Goal: Information Seeking & Learning: Check status

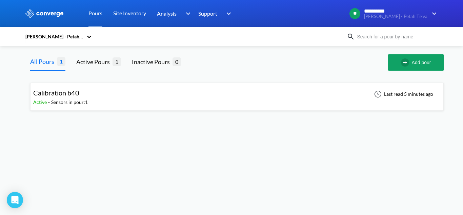
click at [73, 34] on div "[PERSON_NAME] - Petah Tikva" at bounding box center [54, 36] width 58 height 7
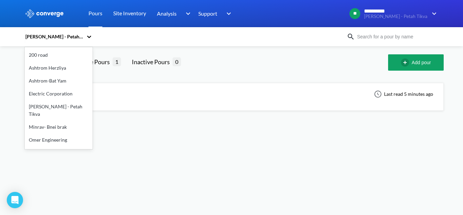
click at [57, 129] on div "Minrav- Bnei brak" at bounding box center [59, 126] width 68 height 13
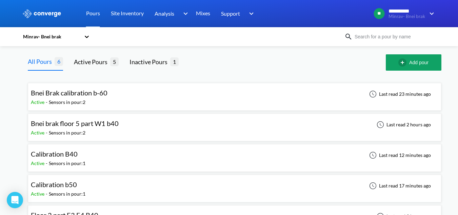
click at [117, 121] on span "Bnei brak floor 5 part W1 b40" at bounding box center [75, 123] width 88 height 8
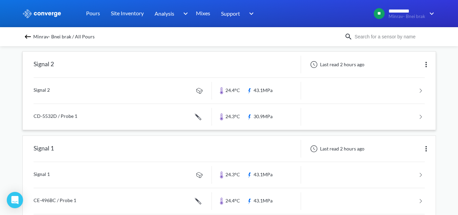
scroll to position [68, 0]
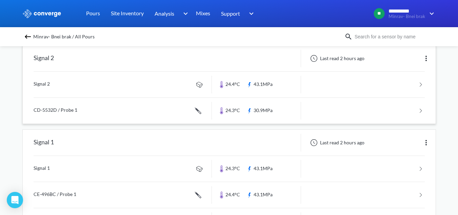
click at [141, 114] on link at bounding box center [229, 111] width 391 height 26
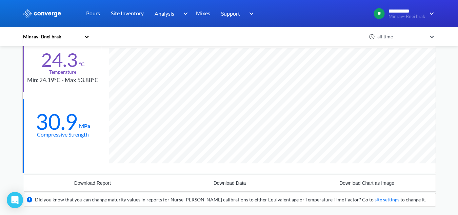
scroll to position [34, 0]
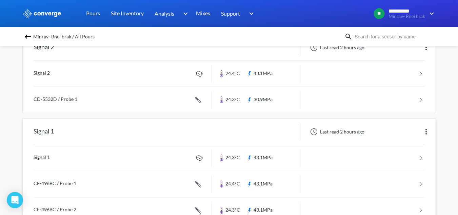
scroll to position [67, 0]
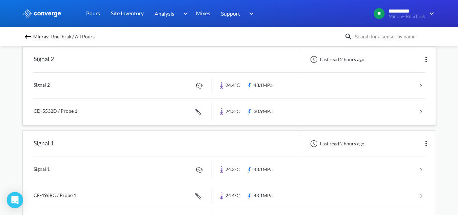
click at [100, 85] on link at bounding box center [229, 86] width 391 height 26
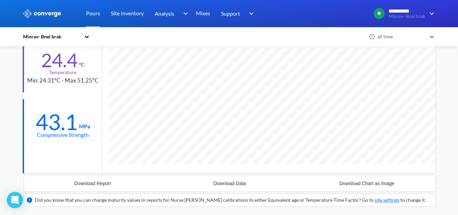
scroll to position [446, 414]
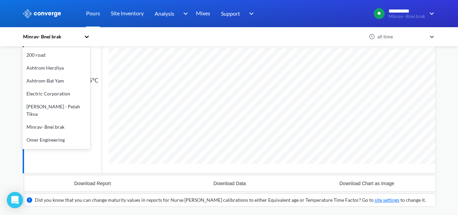
drag, startPoint x: 63, startPoint y: 38, endPoint x: 36, endPoint y: 40, distance: 27.3
click at [36, 40] on div "Minrav- Bnei brak" at bounding box center [52, 37] width 61 height 16
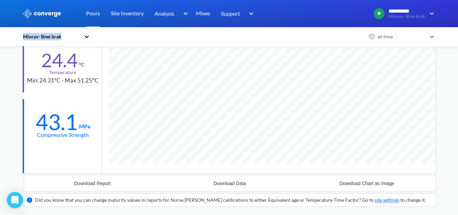
click at [26, 40] on div "Minrav- Bnei brak all time" at bounding box center [229, 36] width 458 height 19
copy div "Minrav- Bnei brak"
click at [57, 42] on div "Minrav- Bnei brak" at bounding box center [52, 37] width 61 height 16
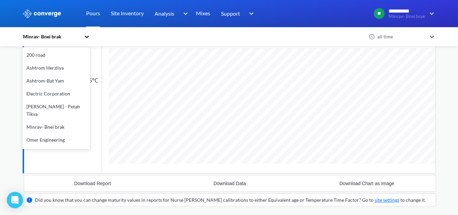
click at [70, 38] on div "Minrav- Bnei brak" at bounding box center [51, 36] width 58 height 7
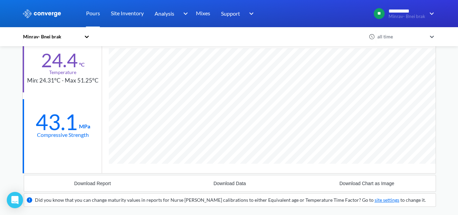
click at [88, 39] on icon at bounding box center [86, 36] width 7 height 7
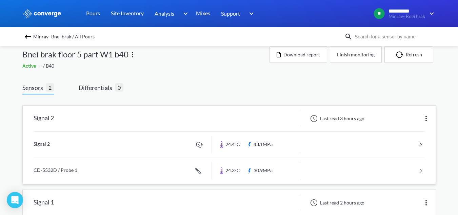
scroll to position [34, 0]
